Goal: Find specific page/section: Find specific page/section

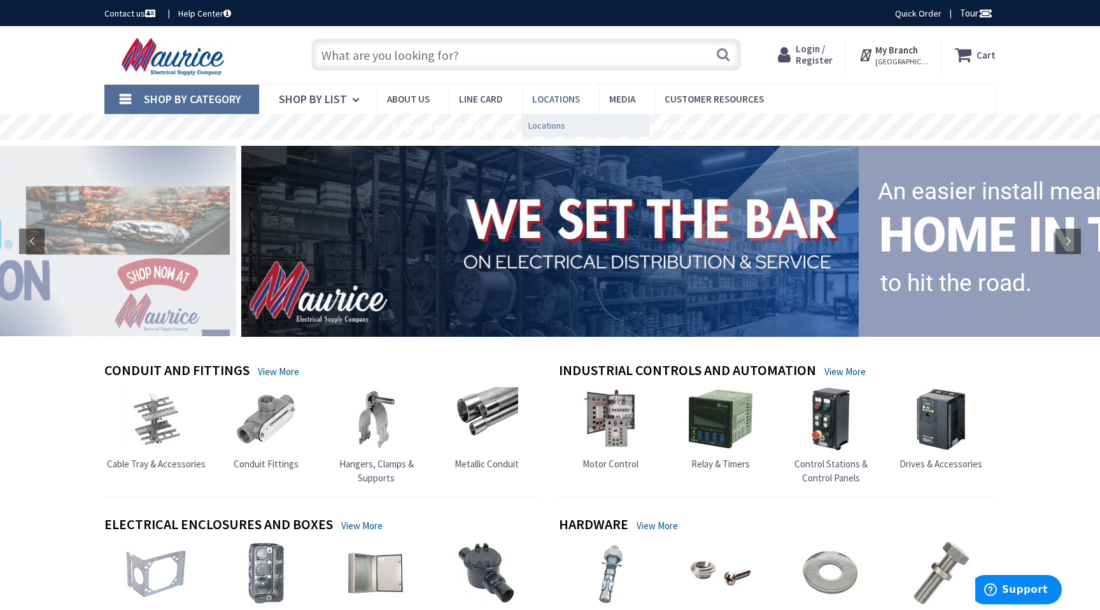
click at [542, 125] on span "Locations" at bounding box center [546, 125] width 37 height 13
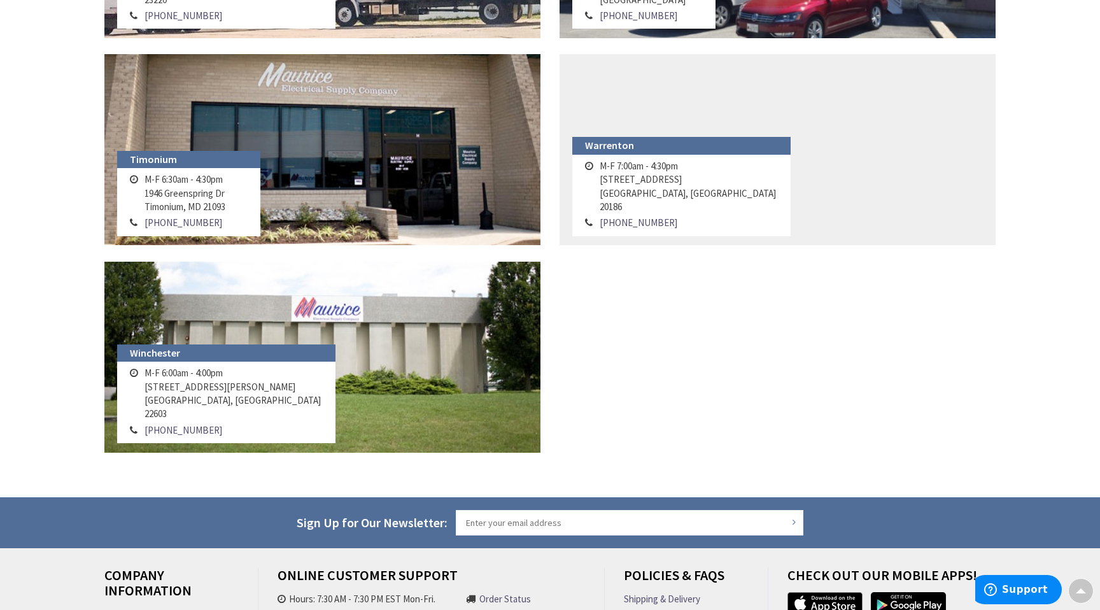
scroll to position [1470, 0]
